Goal: Transaction & Acquisition: Purchase product/service

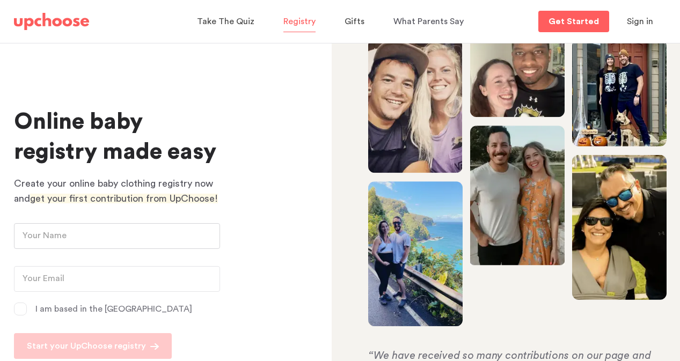
click at [142, 233] on input "text" at bounding box center [117, 236] width 206 height 26
type input "Camila"
type input "cavidlugo@gmail.com"
click at [61, 309] on p "I am based in the US" at bounding box center [113, 309] width 157 height 13
click at [0, 0] on input "I am based in the US" at bounding box center [0, 0] width 0 height 0
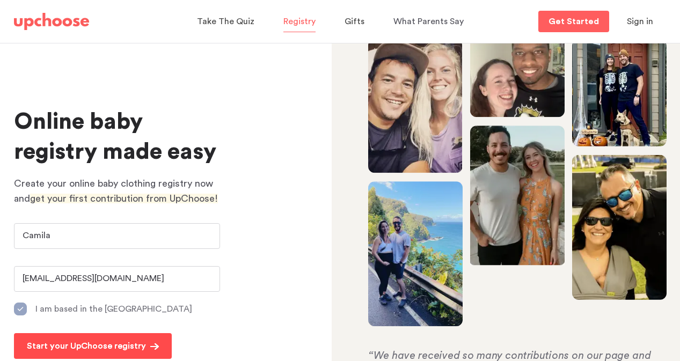
click at [55, 340] on p "Start your UpChoose registry" at bounding box center [86, 346] width 119 height 13
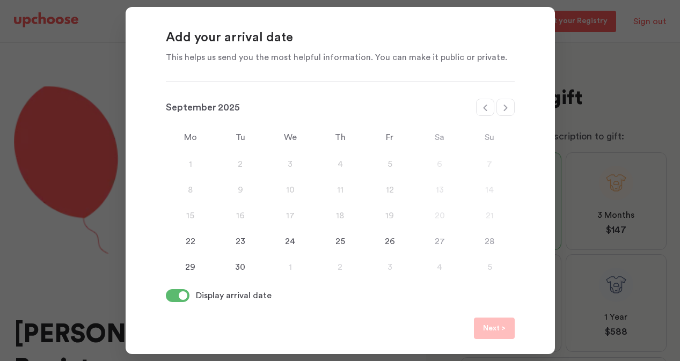
click at [511, 103] on div at bounding box center [506, 107] width 18 height 17
select select "January"
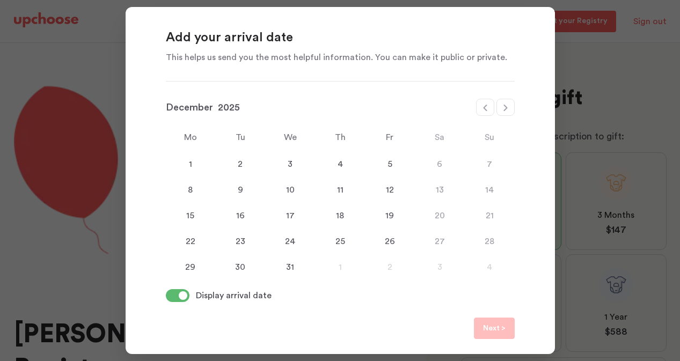
select select "2026"
click at [299, 265] on div "28" at bounding box center [290, 267] width 50 height 13
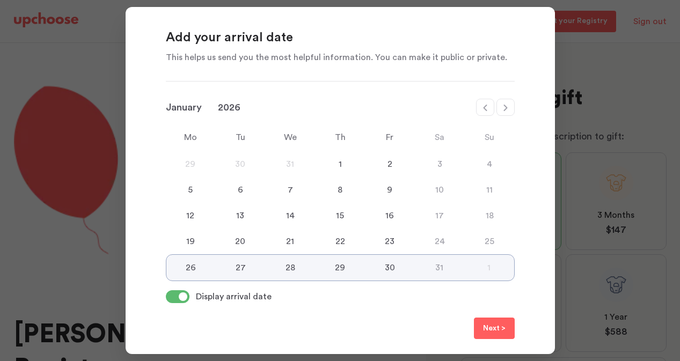
click at [289, 267] on div "28" at bounding box center [291, 268] width 50 height 13
click at [497, 322] on button "Next >" at bounding box center [494, 328] width 41 height 21
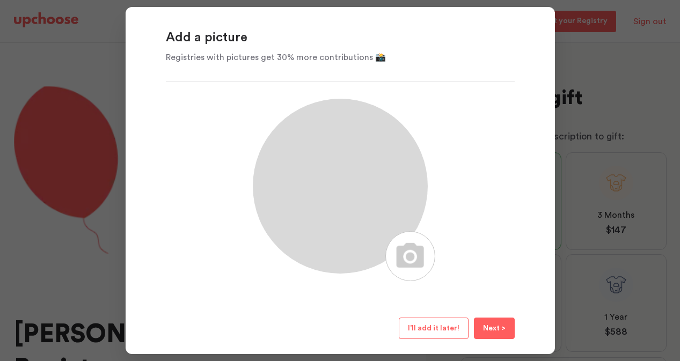
click at [449, 327] on span "I’ll add it later!" at bounding box center [434, 329] width 52 height 8
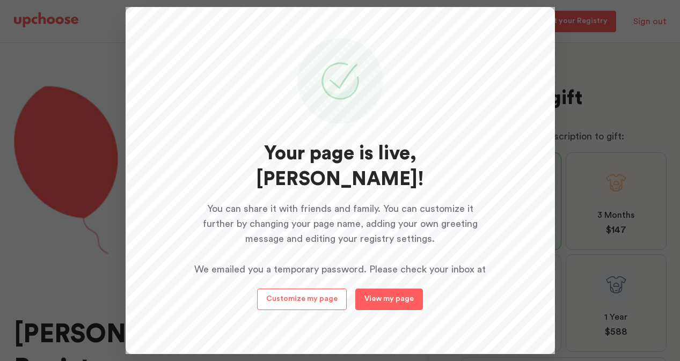
click at [403, 302] on p "View my page" at bounding box center [389, 299] width 49 height 8
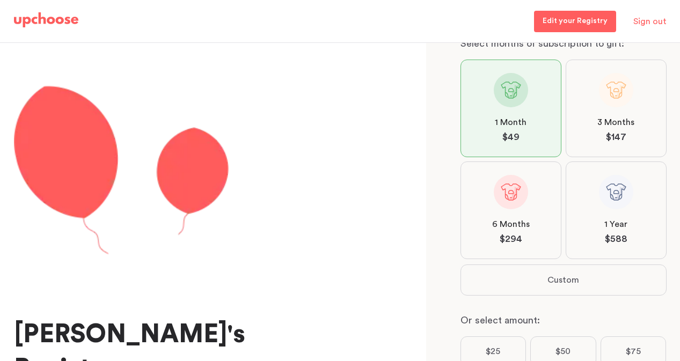
scroll to position [99, 0]
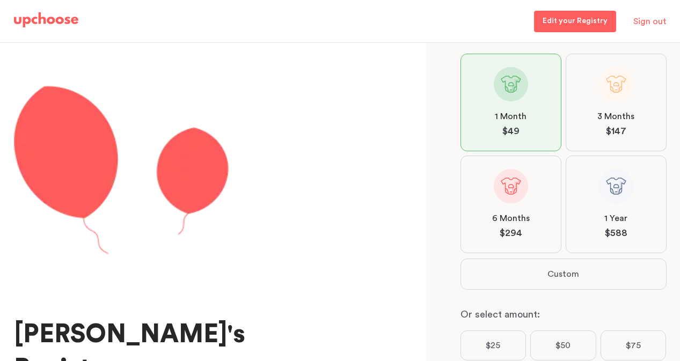
click at [629, 105] on label "3 Months $ 147" at bounding box center [616, 103] width 101 height 98
click at [0, 0] on input "3 Months $ 147" at bounding box center [0, 0] width 0 height 0
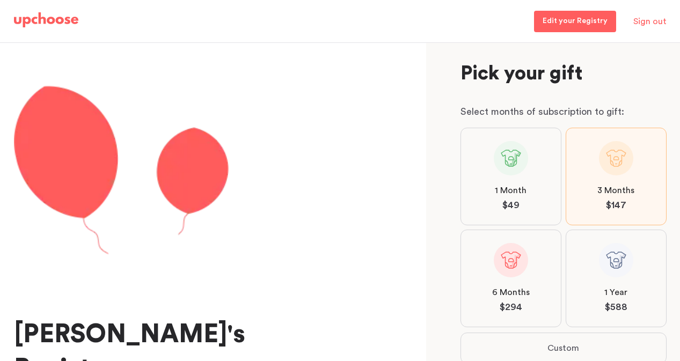
scroll to position [0, 0]
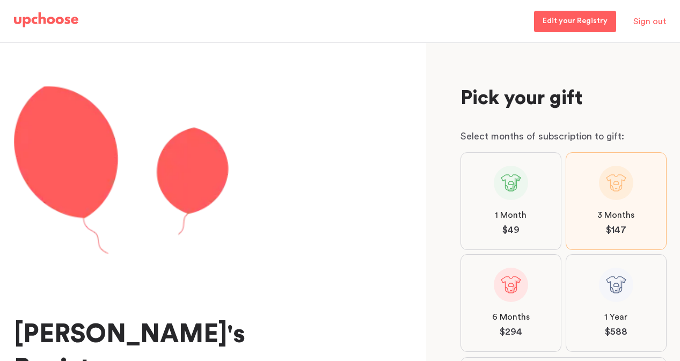
click at [530, 192] on label "1 Month $ 49" at bounding box center [511, 202] width 101 height 98
click at [0, 0] on input "1 Month $ 49" at bounding box center [0, 0] width 0 height 0
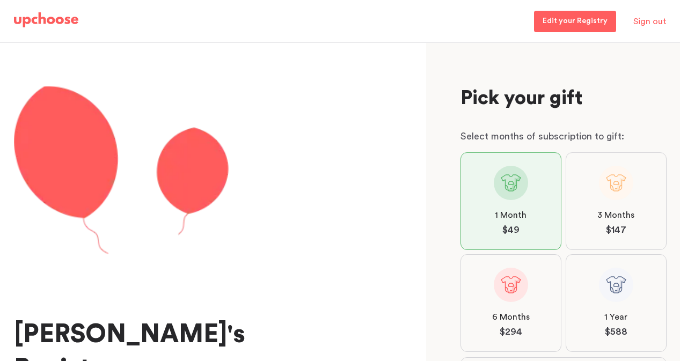
scroll to position [236, 0]
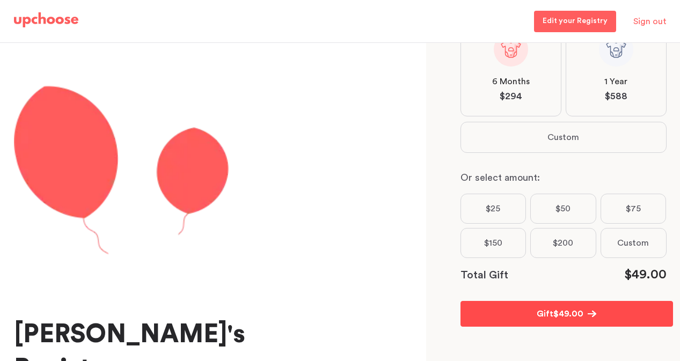
click at [517, 303] on button "Gift $ 49.00" at bounding box center [567, 314] width 213 height 26
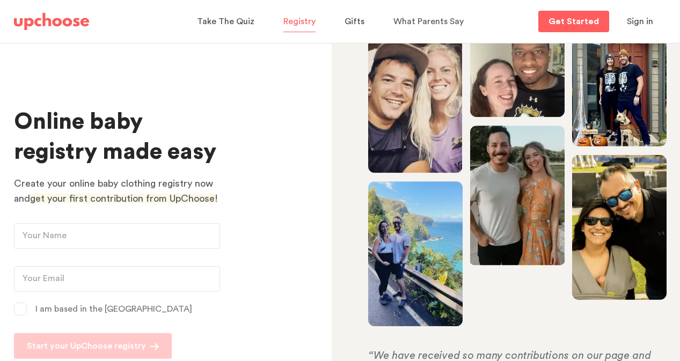
click at [632, 19] on span "Sign in" at bounding box center [640, 21] width 26 height 9
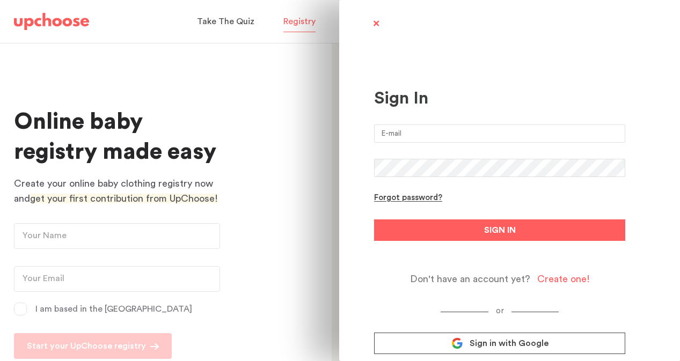
click at [424, 136] on input "email" at bounding box center [499, 134] width 251 height 18
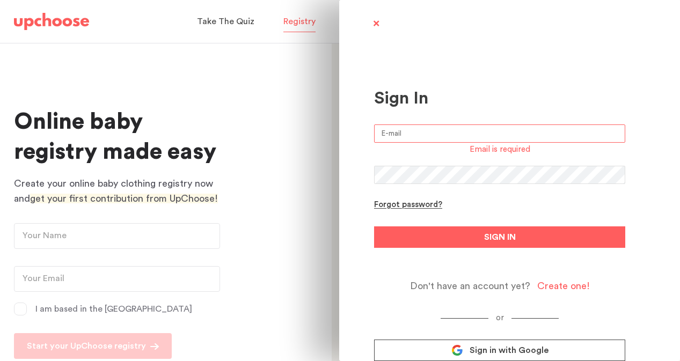
click at [254, 192] on div "Sign In Email is required Forgot password? SIGN IN Don't have an account yet? C…" at bounding box center [340, 180] width 680 height 361
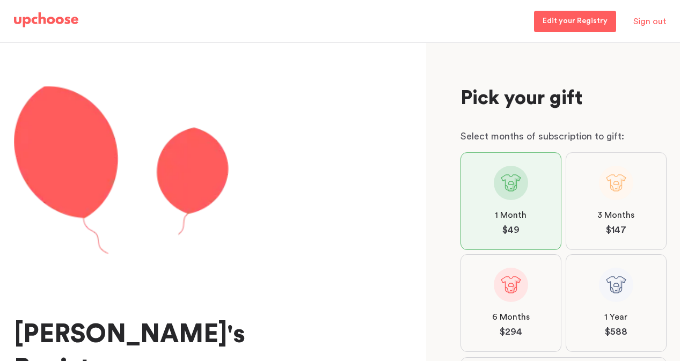
click at [596, 20] on p "Edit your Registry" at bounding box center [575, 21] width 65 height 13
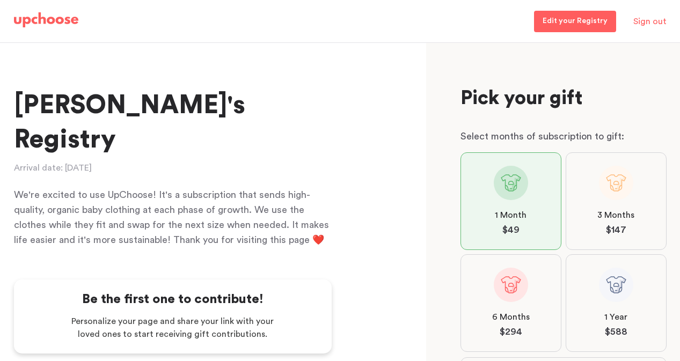
click at [54, 24] on img at bounding box center [46, 19] width 64 height 15
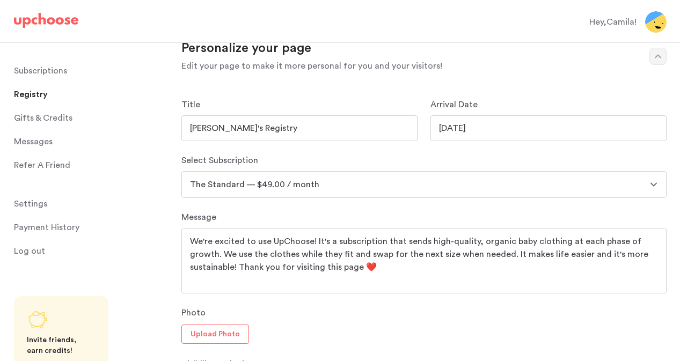
scroll to position [475, 0]
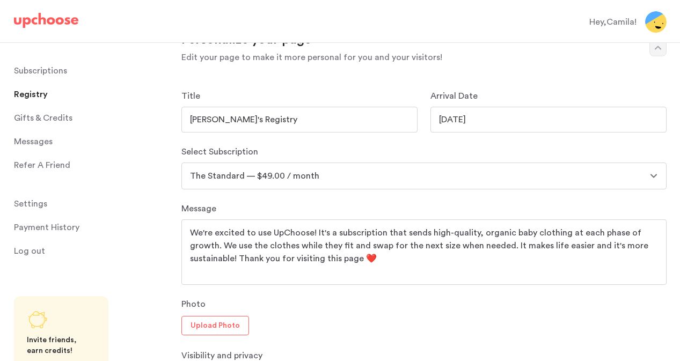
click at [364, 169] on select "The Full Set — $139.00 / month The Full Set — $89.00 / month The Standard — $99…" at bounding box center [424, 176] width 485 height 27
click at [182, 163] on select "The Full Set — $139.00 / month The Full Set — $89.00 / month The Standard — $99…" at bounding box center [424, 176] width 485 height 27
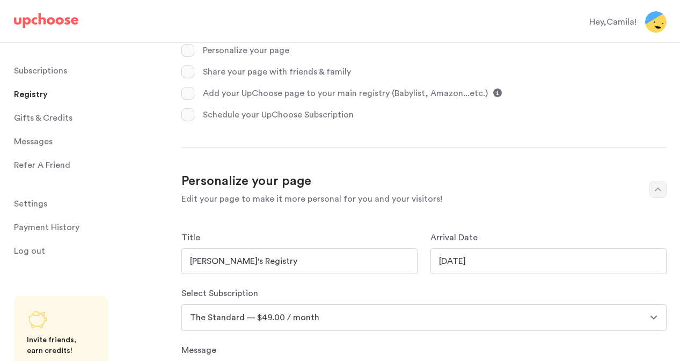
scroll to position [332, 0]
click at [476, 255] on input "[DATE]" at bounding box center [549, 262] width 236 height 26
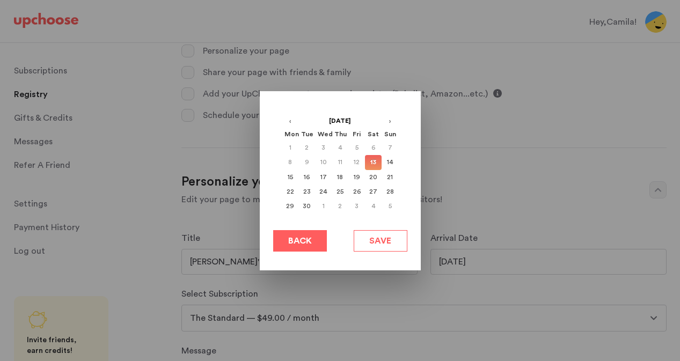
click at [475, 265] on div at bounding box center [340, 180] width 680 height 361
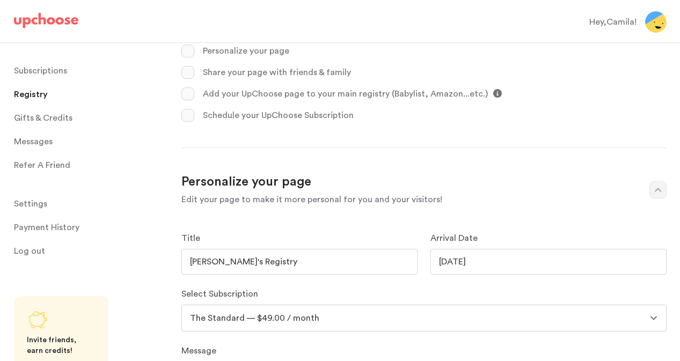
click at [453, 254] on input "01/26/2026" at bounding box center [549, 262] width 236 height 26
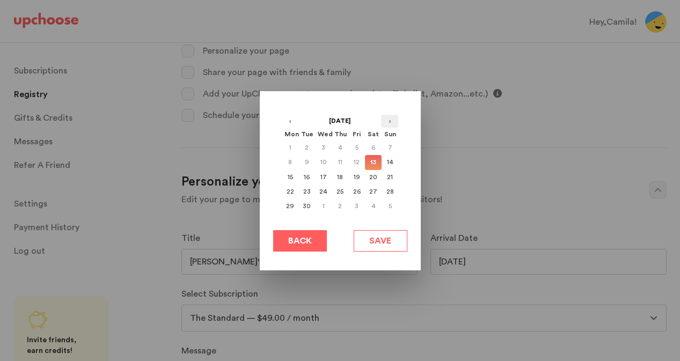
click at [387, 122] on button "›" at bounding box center [389, 121] width 17 height 13
click at [329, 204] on div "28" at bounding box center [323, 206] width 17 height 15
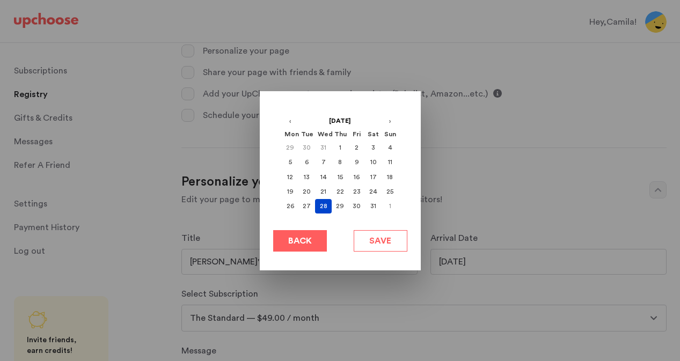
click at [366, 240] on button "Save" at bounding box center [381, 240] width 54 height 21
type input "01/28/2026"
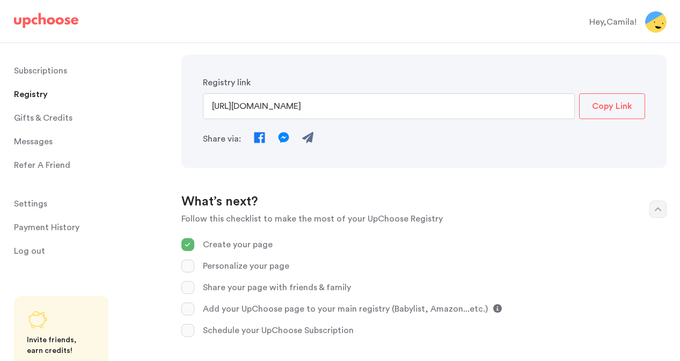
scroll to position [109, 0]
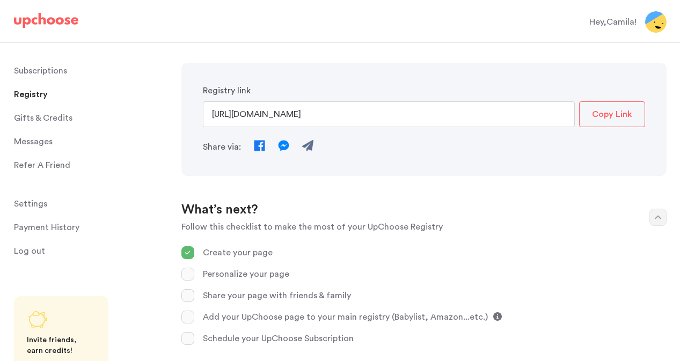
click at [53, 125] on span "Gifts & Credits" at bounding box center [43, 117] width 59 height 21
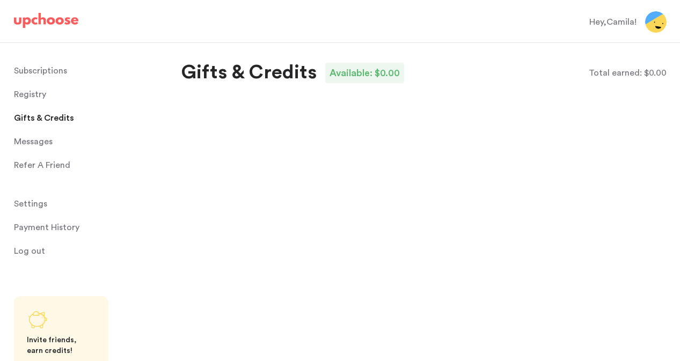
click at [39, 97] on span "Registry" at bounding box center [30, 94] width 32 height 21
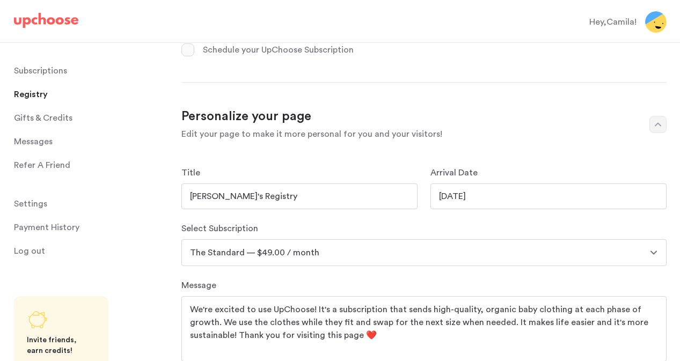
scroll to position [431, 0]
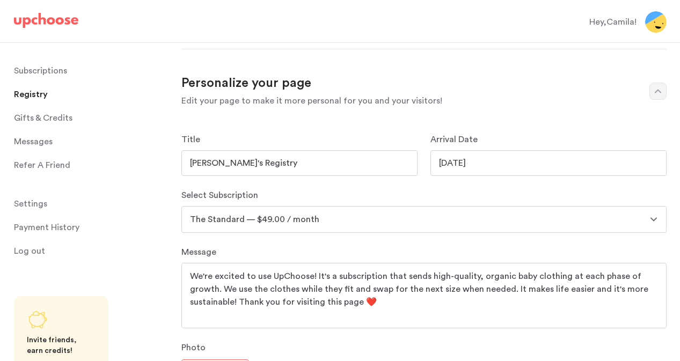
click at [255, 223] on select "The Full Set — $139.00 / month The Full Set — $89.00 / month The Standard — $99…" at bounding box center [424, 219] width 485 height 27
click at [182, 206] on select "The Full Set — $139.00 / month The Full Set — $89.00 / month The Standard — $99…" at bounding box center [424, 219] width 485 height 27
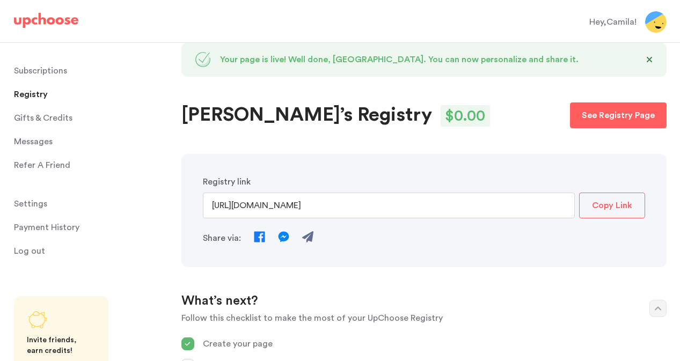
scroll to position [22, 0]
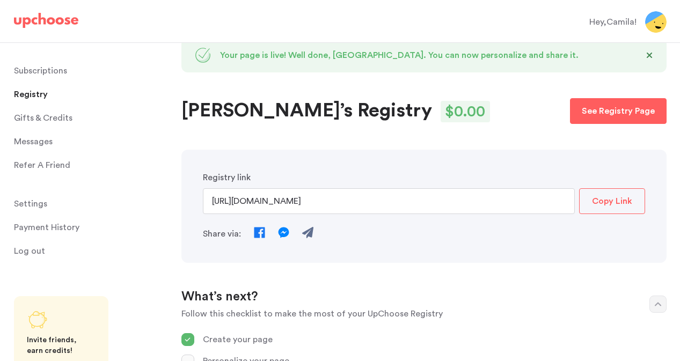
click at [613, 203] on p "Copy Link" at bounding box center [612, 201] width 40 height 13
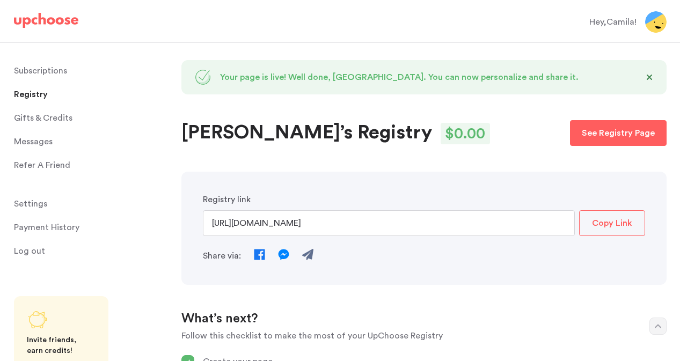
click at [585, 138] on p "See Registry Page" at bounding box center [618, 133] width 73 height 13
click at [554, 221] on input "https://www.upchoose.com/gift/11468/camila" at bounding box center [389, 224] width 372 height 26
click at [318, 257] on div "Share via:" at bounding box center [424, 256] width 443 height 15
click at [310, 256] on img at bounding box center [307, 254] width 11 height 11
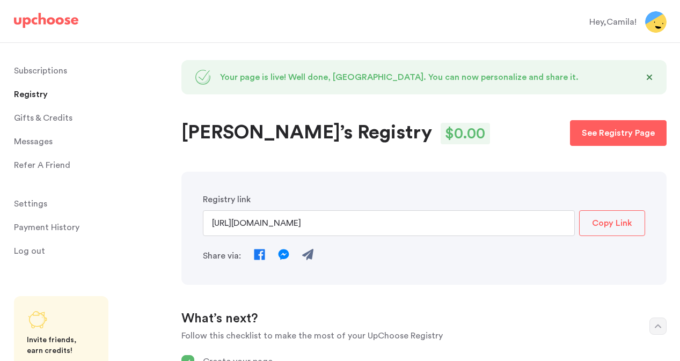
click at [281, 256] on img at bounding box center [283, 254] width 11 height 11
click at [316, 222] on input "https://www.upchoose.com/gift/11468/camila" at bounding box center [389, 224] width 372 height 26
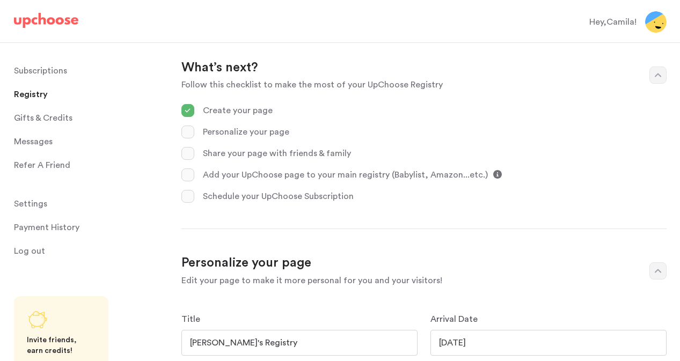
scroll to position [252, 0]
click at [481, 176] on div "Add your UpChoose page to your main registry (Babylist, Amazon...etc.)" at bounding box center [435, 174] width 464 height 13
click at [494, 176] on icon at bounding box center [498, 174] width 9 height 9
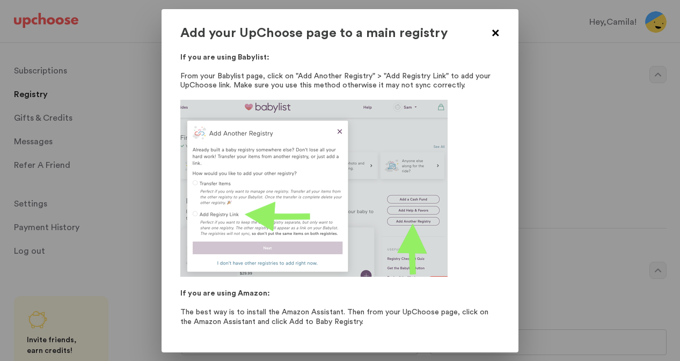
click at [495, 33] on span at bounding box center [495, 33] width 13 height 13
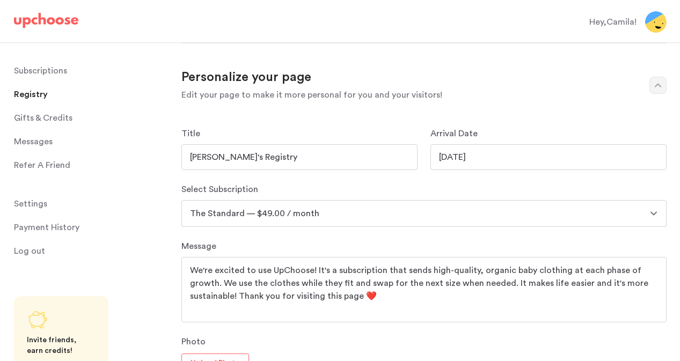
scroll to position [438, 0]
click at [491, 155] on input "01/26/2026" at bounding box center [549, 156] width 236 height 26
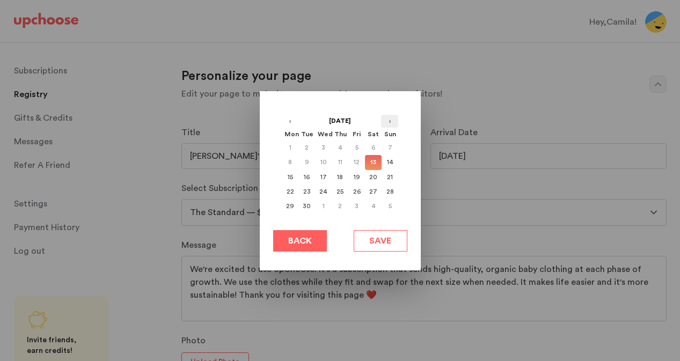
click at [389, 122] on button "›" at bounding box center [389, 121] width 17 height 13
click at [323, 212] on div "28" at bounding box center [323, 206] width 17 height 15
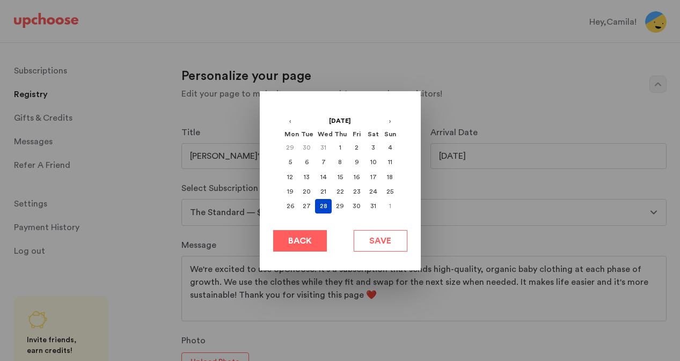
click at [386, 242] on span "Save" at bounding box center [380, 241] width 22 height 13
type input "01/28/2026"
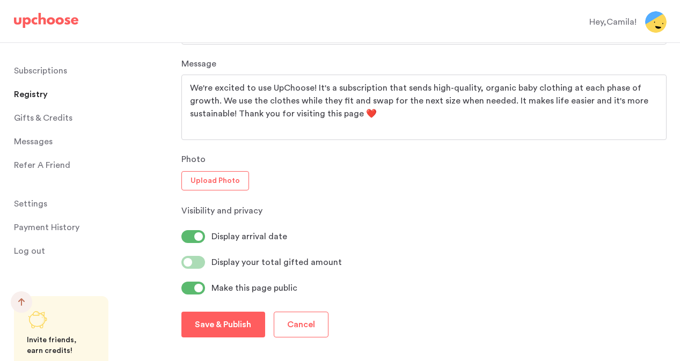
scroll to position [664, 0]
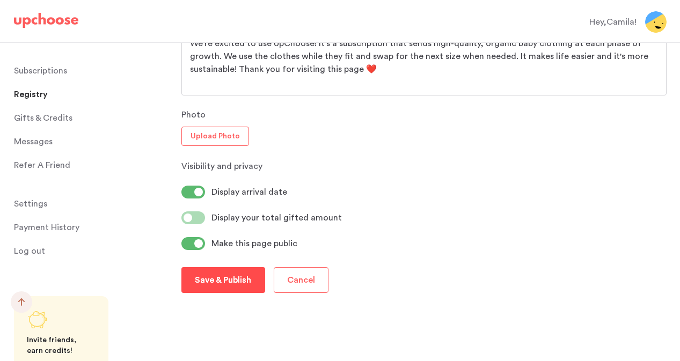
click at [240, 276] on p "Save & Publish" at bounding box center [223, 280] width 56 height 13
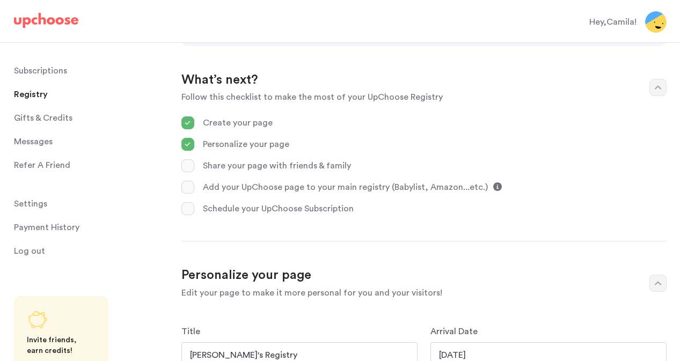
scroll to position [240, 0]
click at [494, 185] on icon at bounding box center [498, 186] width 9 height 9
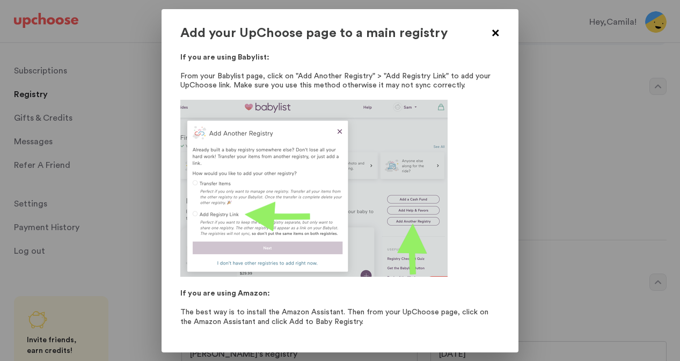
click at [494, 41] on span at bounding box center [495, 33] width 13 height 13
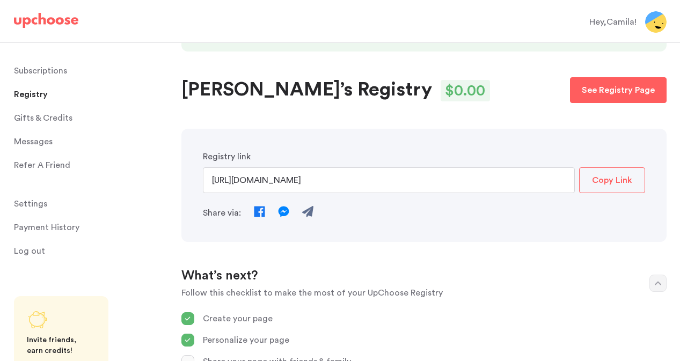
scroll to position [0, 0]
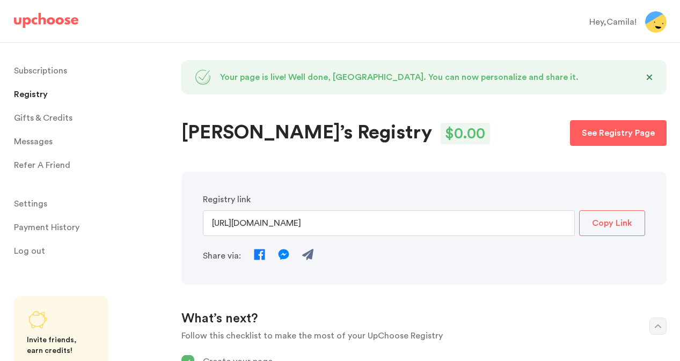
click at [625, 223] on p "Copy Link" at bounding box center [612, 223] width 40 height 13
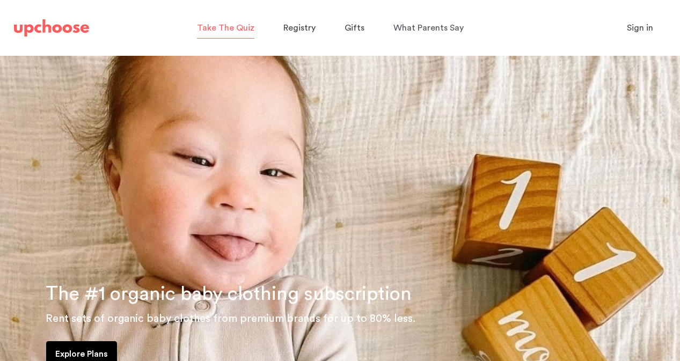
click at [244, 30] on span "Take The Quiz" at bounding box center [225, 28] width 57 height 9
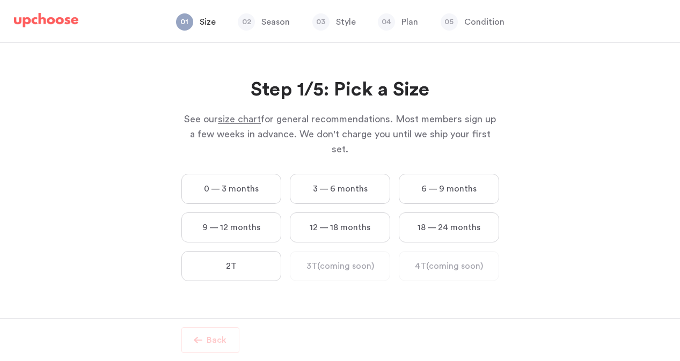
click at [264, 175] on label "0 — 3 months" at bounding box center [232, 189] width 100 height 30
click at [0, 0] on months "0 — 3 months" at bounding box center [0, 0] width 0 height 0
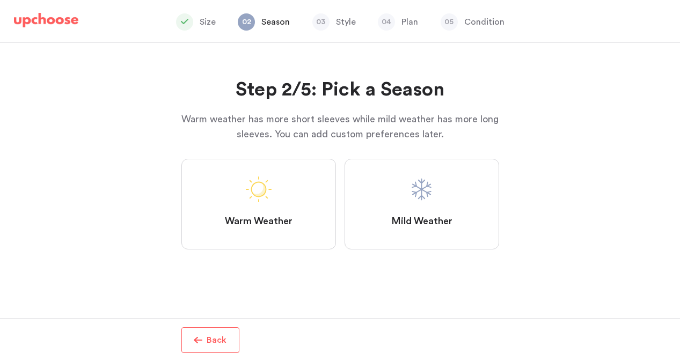
click at [385, 209] on label "Mild Weather" at bounding box center [422, 204] width 155 height 91
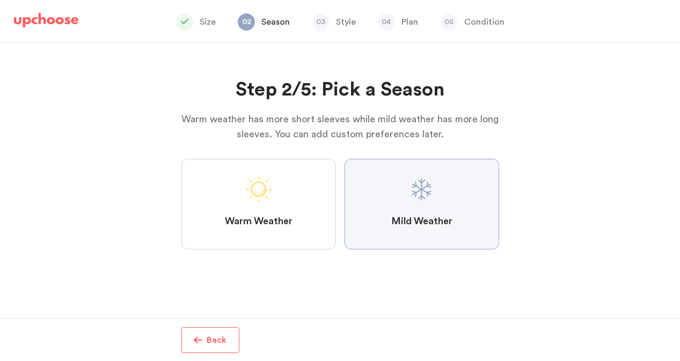
click at [0, 0] on Weather "Mild Weather" at bounding box center [0, 0] width 0 height 0
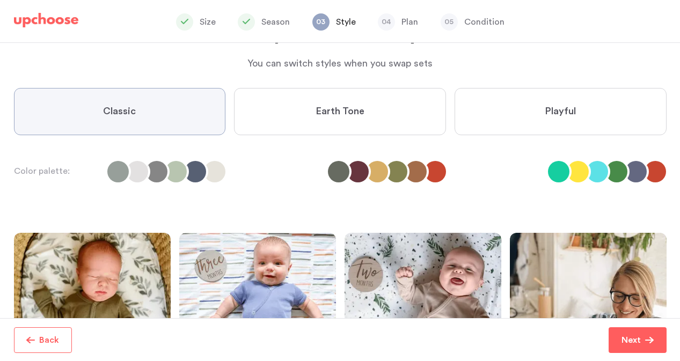
scroll to position [55, 0]
click at [366, 95] on label "Earth Tone" at bounding box center [340, 112] width 212 height 47
click at [0, 0] on Tone "Earth Tone" at bounding box center [0, 0] width 0 height 0
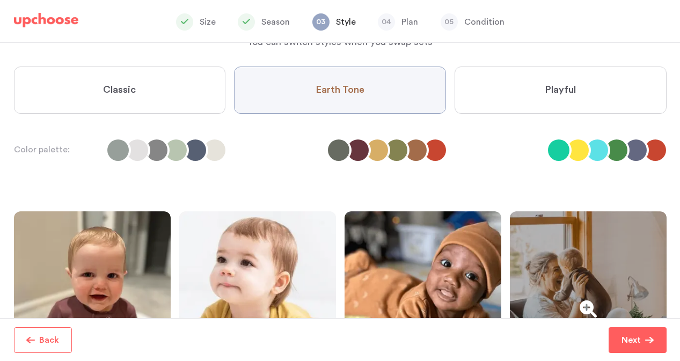
scroll to position [0, 0]
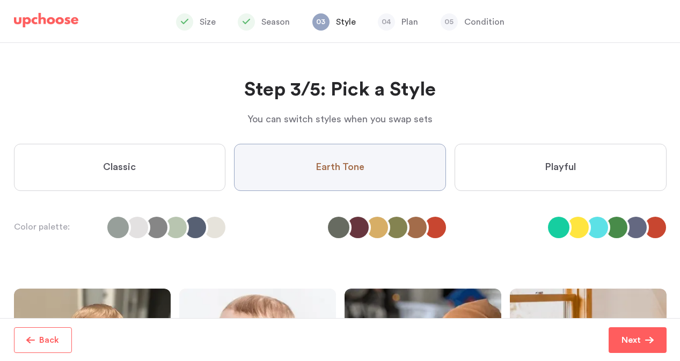
click at [571, 164] on span "Playful" at bounding box center [560, 167] width 31 height 13
click at [0, 0] on input "Playful" at bounding box center [0, 0] width 0 height 0
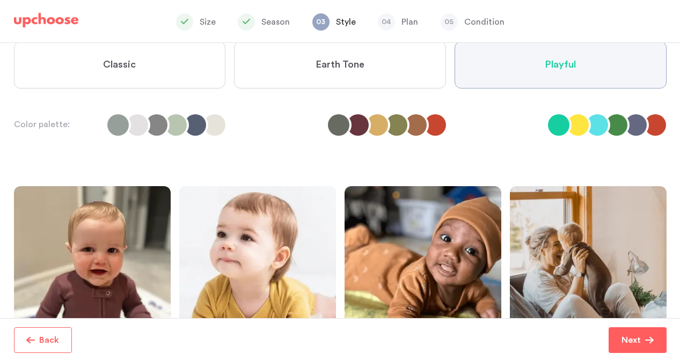
scroll to position [56, 0]
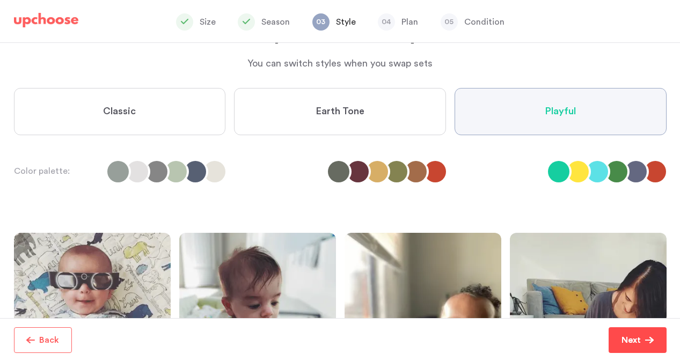
click at [614, 337] on button "Next" at bounding box center [638, 341] width 58 height 26
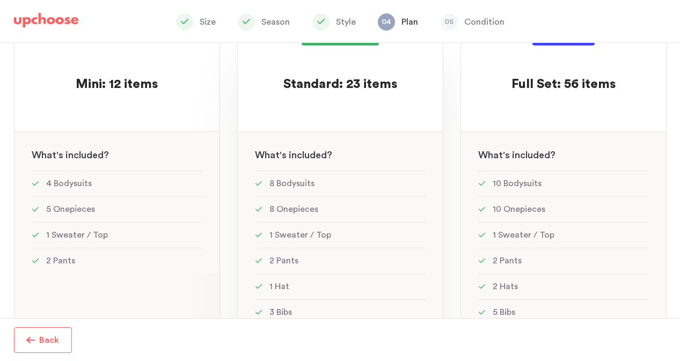
scroll to position [59, 0]
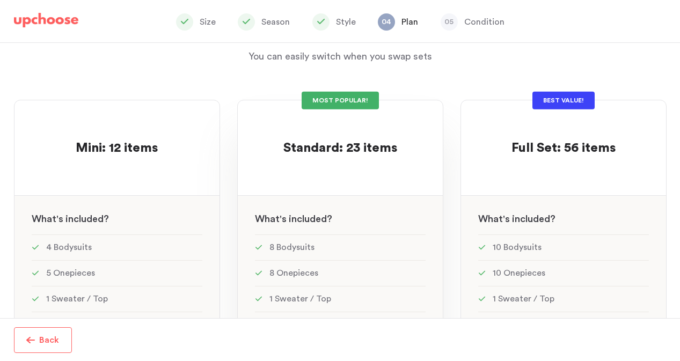
click at [395, 168] on div at bounding box center [340, 167] width 171 height 21
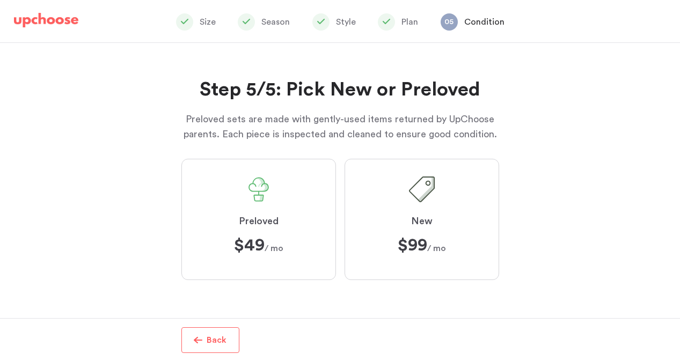
click at [303, 206] on label "Preloved $49 $49 / mo" at bounding box center [259, 219] width 155 height 121
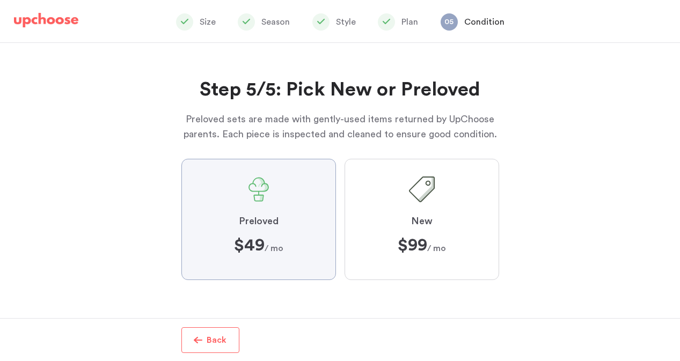
click at [0, 0] on input "Preloved $49 $49 / mo" at bounding box center [0, 0] width 0 height 0
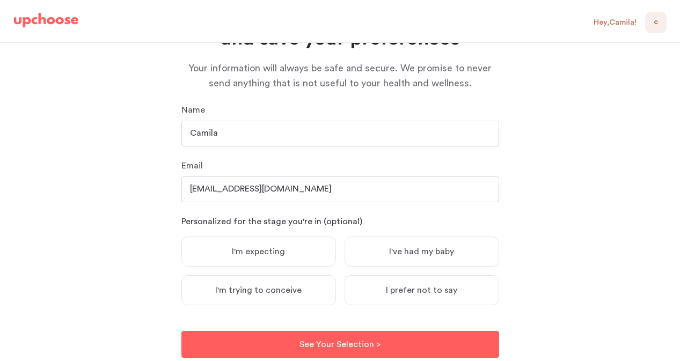
scroll to position [104, 0]
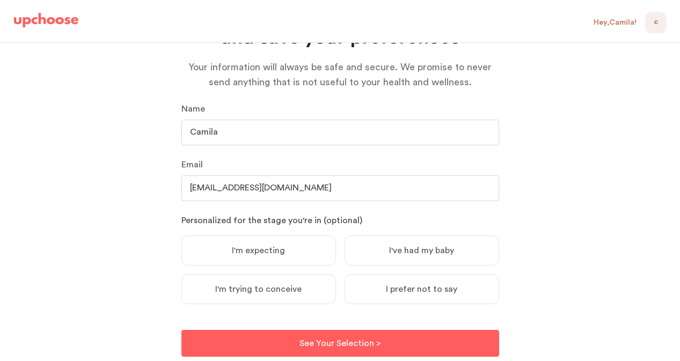
click at [318, 255] on label "I'm expecting" at bounding box center [259, 251] width 155 height 30
click at [0, 0] on input "I'm expecting" at bounding box center [0, 0] width 0 height 0
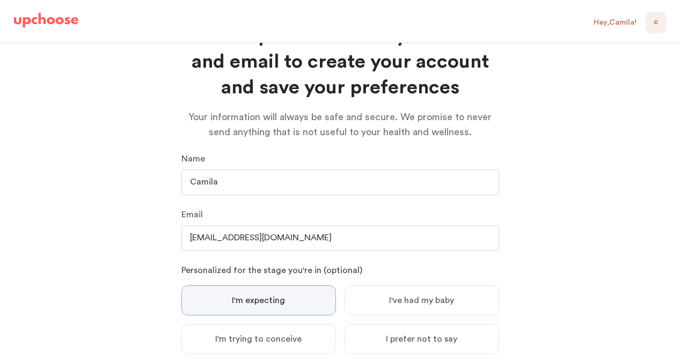
scroll to position [134, 0]
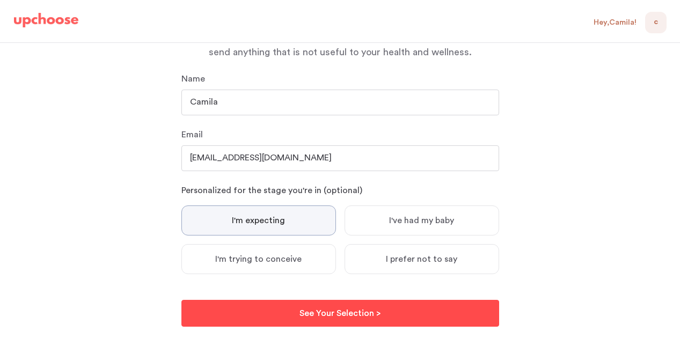
click at [325, 302] on button "See Your Selection > See Your Selection >" at bounding box center [341, 313] width 318 height 27
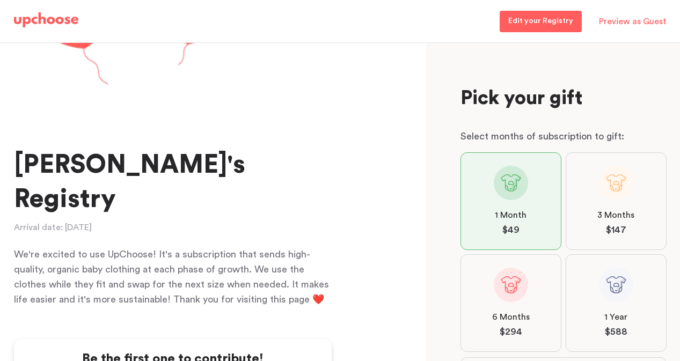
scroll to position [229, 0]
